Goal: Task Accomplishment & Management: Manage account settings

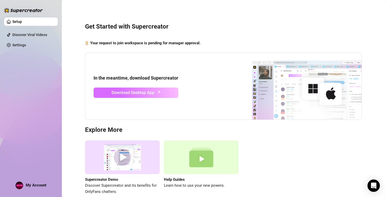
click at [137, 90] on span "Download Desktop App" at bounding box center [133, 92] width 43 height 6
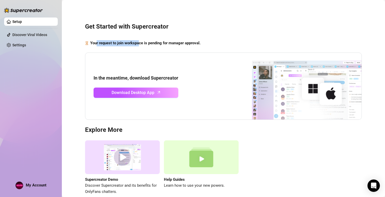
drag, startPoint x: 96, startPoint y: 43, endPoint x: 141, endPoint y: 45, distance: 44.8
click at [141, 45] on strong "Your request to join workspace is pending for manager approval." at bounding box center [145, 43] width 110 height 5
drag, startPoint x: 94, startPoint y: 43, endPoint x: 220, endPoint y: 46, distance: 126.2
click at [220, 46] on div "Get Started with Supercreator Your request to join workspace is pending for man…" at bounding box center [223, 106] width 313 height 204
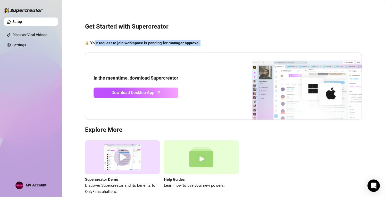
click at [210, 46] on div "Your request to join workspace is pending for manager approval." at bounding box center [223, 43] width 277 height 6
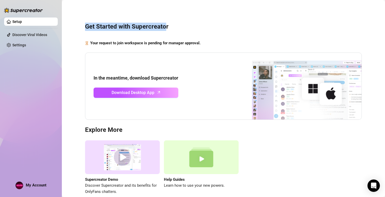
drag, startPoint x: 87, startPoint y: 28, endPoint x: 170, endPoint y: 25, distance: 84.0
click at [170, 25] on h3 "Get Started with Supercreator" at bounding box center [223, 27] width 277 height 8
drag, startPoint x: 84, startPoint y: 25, endPoint x: 183, endPoint y: 21, distance: 99.5
click at [183, 21] on div "Get Started with Supercreator Your request to join workspace is pending for man…" at bounding box center [223, 106] width 313 height 204
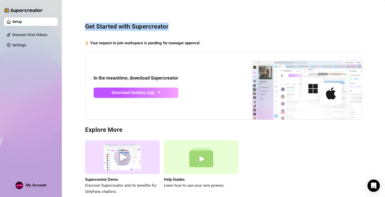
click at [183, 21] on div "Get Started with Supercreator Your request to join workspace is pending for man…" at bounding box center [223, 106] width 313 height 204
drag, startPoint x: 124, startPoint y: 18, endPoint x: 184, endPoint y: 13, distance: 60.9
click at [184, 13] on div "Get Started with Supercreator Your request to join workspace is pending for man…" at bounding box center [223, 106] width 313 height 204
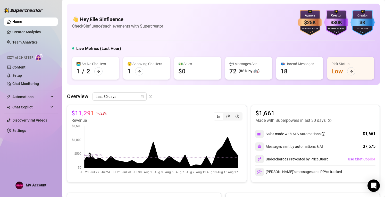
click at [28, 184] on span "My Account" at bounding box center [36, 185] width 21 height 5
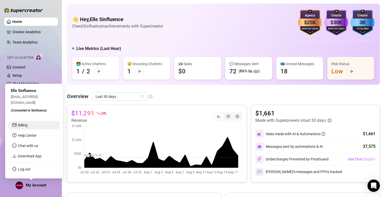
click at [26, 126] on link "Billing" at bounding box center [23, 125] width 10 height 4
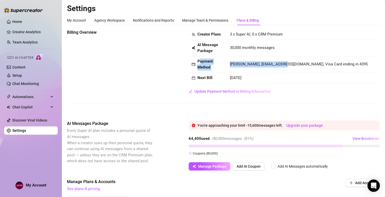
drag, startPoint x: 199, startPoint y: 59, endPoint x: 275, endPoint y: 58, distance: 75.7
click at [275, 58] on tr "Payment Method [PERSON_NAME], [EMAIL_ADDRESS][DOMAIN_NAME], Visa Card ending in…" at bounding box center [284, 64] width 191 height 16
click at [275, 58] on td "[PERSON_NAME], [EMAIL_ADDRESS][DOMAIN_NAME], Visa Card ending in 4395" at bounding box center [303, 64] width 153 height 16
drag, startPoint x: 232, startPoint y: 64, endPoint x: 318, endPoint y: 59, distance: 86.7
click at [318, 59] on td "[PERSON_NAME], [EMAIL_ADDRESS][DOMAIN_NAME], Visa Card ending in 4395" at bounding box center [303, 64] width 153 height 16
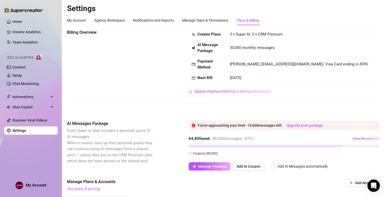
click at [347, 65] on span "[PERSON_NAME], [EMAIL_ADDRESS][DOMAIN_NAME], Visa Card ending in 4395" at bounding box center [299, 64] width 138 height 5
click at [196, 20] on div "Manage Team & Permissions" at bounding box center [205, 21] width 46 height 6
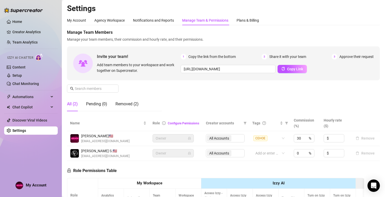
click at [179, 138] on span "Owner" at bounding box center [173, 138] width 35 height 8
click at [188, 123] on link "Configure Permissions" at bounding box center [183, 124] width 31 height 4
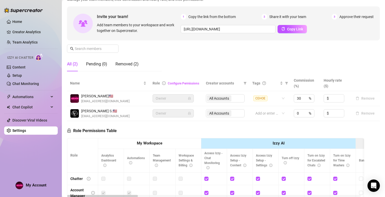
scroll to position [38, 0]
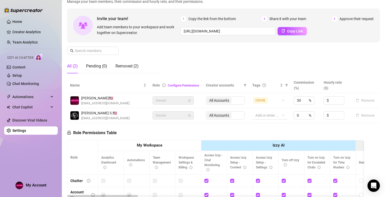
click at [266, 115] on div at bounding box center [267, 115] width 28 height 7
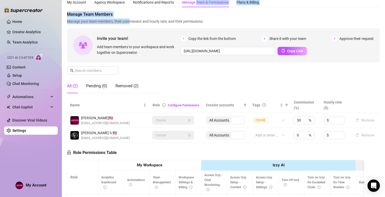
drag, startPoint x: 129, startPoint y: 2, endPoint x: 198, endPoint y: 3, distance: 69.3
click at [198, 3] on div "My Account Agency Workspace Notifications and Reports Manage Team & Permissions…" at bounding box center [223, 143] width 313 height 292
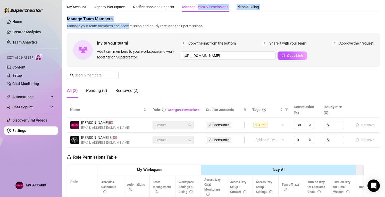
click at [188, 16] on span "Manage Team Members" at bounding box center [223, 19] width 313 height 6
drag, startPoint x: 64, startPoint y: 15, endPoint x: 148, endPoint y: 27, distance: 85.3
click at [148, 27] on main "Settings My Account Agency Workspace Notifications and Reports Manage Team & Pe…" at bounding box center [223, 151] width 323 height 329
click at [148, 27] on span "Manage your team members, their commission and hourly rate, and their permissio…" at bounding box center [223, 26] width 313 height 6
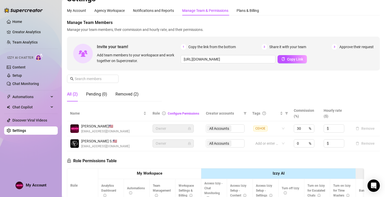
scroll to position [9, 0]
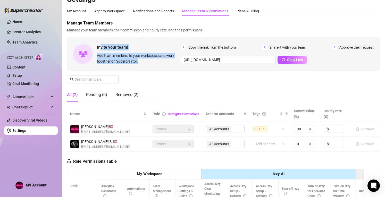
drag, startPoint x: 140, startPoint y: 57, endPoint x: 152, endPoint y: 59, distance: 11.8
click at [152, 59] on div "Invite your team! Add team members to your workspace and work together on Super…" at bounding box center [139, 54] width 84 height 20
click at [146, 77] on div "Manage Team Members Manage your team members, their commission and hourly rate,…" at bounding box center [223, 63] width 313 height 86
drag, startPoint x: 110, startPoint y: 51, endPoint x: 155, endPoint y: 65, distance: 46.8
click at [155, 65] on div "Invite your team! Add team members to your workspace and work together on Super…" at bounding box center [223, 54] width 313 height 34
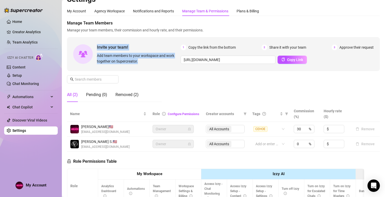
click at [155, 65] on div "Invite your team! Add team members to your workspace and work together on Super…" at bounding box center [223, 54] width 313 height 34
drag, startPoint x: 98, startPoint y: 44, endPoint x: 174, endPoint y: 59, distance: 76.7
click at [174, 59] on div "Invite your team! Add team members to your workspace and work together on Super…" at bounding box center [139, 54] width 84 height 20
click at [148, 64] on span "Add team members to your workspace and work together on Supercreator." at bounding box center [138, 58] width 82 height 11
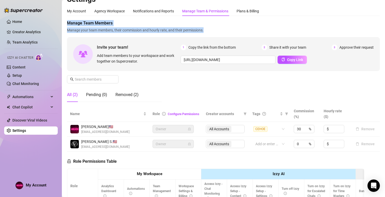
drag, startPoint x: 66, startPoint y: 22, endPoint x: 209, endPoint y: 33, distance: 143.1
click at [209, 33] on main "Settings My Account Agency Workspace Notifications and Reports Manage Team & Pe…" at bounding box center [223, 155] width 323 height 329
click at [209, 33] on div "Manage Team Members Manage your team members, their commission and hourly rate,…" at bounding box center [223, 63] width 313 height 86
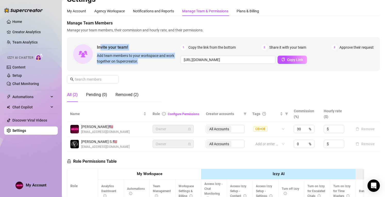
drag, startPoint x: 100, startPoint y: 45, endPoint x: 160, endPoint y: 70, distance: 64.9
click at [160, 70] on div "Invite your team! Add team members to your workspace and work together on Super…" at bounding box center [223, 54] width 313 height 34
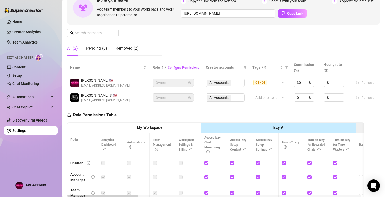
scroll to position [56, 0]
click at [182, 84] on span "Owner" at bounding box center [173, 83] width 35 height 8
click at [180, 98] on span "Owner" at bounding box center [173, 98] width 35 height 8
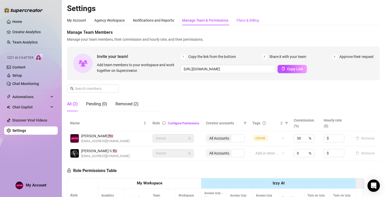
click at [241, 18] on div "Plans & Billing" at bounding box center [247, 21] width 22 height 6
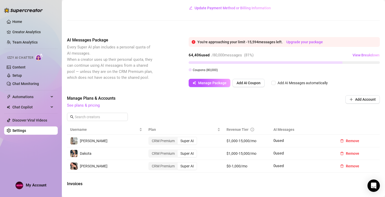
scroll to position [58, 0]
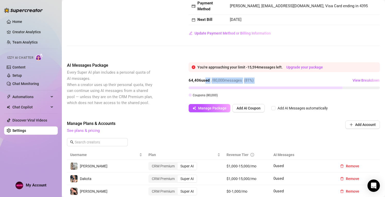
drag, startPoint x: 203, startPoint y: 80, endPoint x: 262, endPoint y: 86, distance: 59.0
click at [262, 86] on div "64,406 used / 80,000 messages ( 81 %) View Breakdown Coupons ( 80,000 )" at bounding box center [284, 87] width 191 height 22
click at [260, 85] on div "64,406 used / 80,000 messages ( 81 %) View Breakdown Coupons ( 80,000 )" at bounding box center [284, 87] width 191 height 22
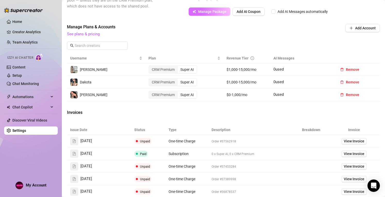
scroll to position [173, 0]
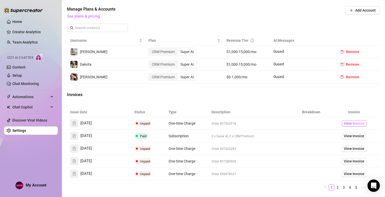
click at [344, 123] on span "View Invoice" at bounding box center [354, 124] width 21 height 6
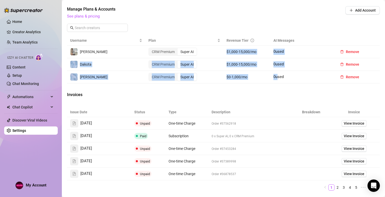
drag, startPoint x: 252, startPoint y: 59, endPoint x: 275, endPoint y: 75, distance: 27.6
click at [275, 75] on tbody "[PERSON_NAME] CRM Premium Super AI $1,000-15,000/mo 0 used Remove Dakota CRM Pr…" at bounding box center [223, 65] width 313 height 38
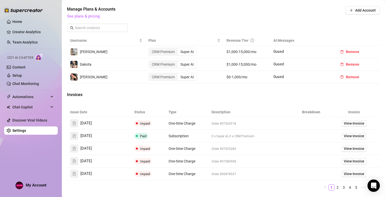
click at [224, 23] on div "Manage Plans & Accounts See plans & pricing Add Account" at bounding box center [223, 20] width 313 height 29
click at [355, 135] on span "View Invoice" at bounding box center [354, 136] width 21 height 6
click at [335, 186] on link "2" at bounding box center [338, 188] width 6 height 6
click at [348, 159] on span "View Invoice" at bounding box center [354, 161] width 21 height 6
click at [81, 16] on link "See plans & pricing" at bounding box center [83, 16] width 33 height 5
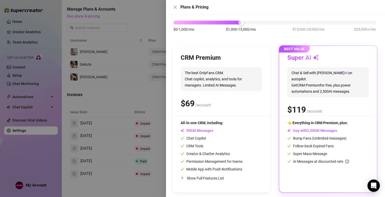
scroll to position [0, 0]
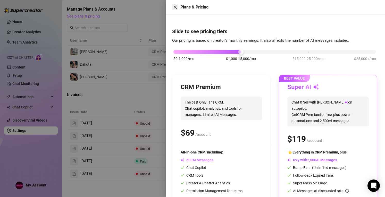
click at [175, 6] on icon "close" at bounding box center [175, 7] width 4 height 4
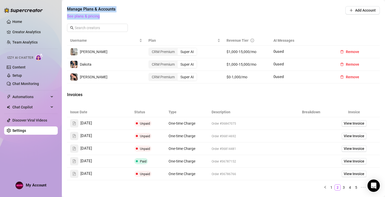
drag, startPoint x: 67, startPoint y: 7, endPoint x: 118, endPoint y: 14, distance: 51.2
click at [118, 14] on div "Manage Plans & Accounts See plans & pricing" at bounding box center [188, 12] width 243 height 13
click at [118, 14] on span "See plans & pricing" at bounding box center [188, 16] width 243 height 6
drag, startPoint x: 67, startPoint y: 5, endPoint x: 110, endPoint y: 14, distance: 43.7
click at [110, 14] on div "Billing Overview Creator Plans 3 x Super AI, 0 x CRM Premium AI Message Package…" at bounding box center [223, 39] width 313 height 365
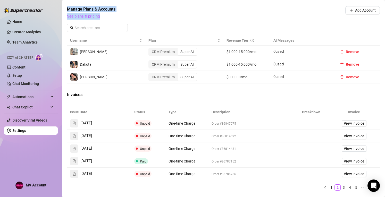
click at [128, 12] on span "Manage Plans & Accounts" at bounding box center [188, 9] width 243 height 6
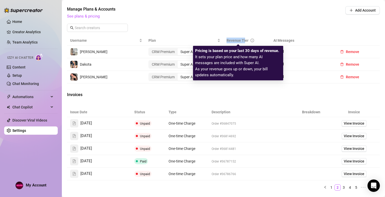
drag, startPoint x: 225, startPoint y: 39, endPoint x: 242, endPoint y: 39, distance: 17.8
click at [242, 39] on span "Revenue Tier" at bounding box center [237, 40] width 22 height 4
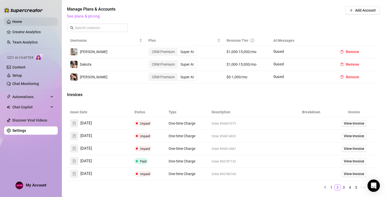
click at [22, 20] on link "Home" at bounding box center [17, 22] width 10 height 4
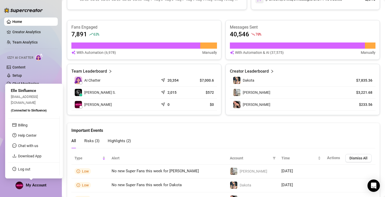
click at [33, 185] on span "My Account" at bounding box center [36, 185] width 21 height 5
click at [38, 102] on span "[EMAIL_ADDRESS][DOMAIN_NAME]" at bounding box center [24, 100] width 27 height 10
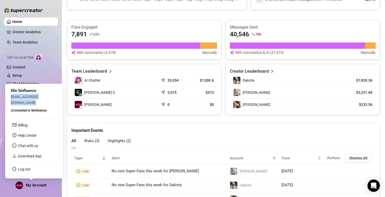
click at [38, 102] on span "[EMAIL_ADDRESS][DOMAIN_NAME]" at bounding box center [24, 100] width 27 height 10
click at [39, 116] on div "Elle Sinfluence [EMAIL_ADDRESS][DOMAIN_NAME] (Connected to Sinfluence ) Billing…" at bounding box center [34, 131] width 58 height 95
click at [25, 168] on link "Log out" at bounding box center [24, 169] width 12 height 4
